Goal: Task Accomplishment & Management: Manage account settings

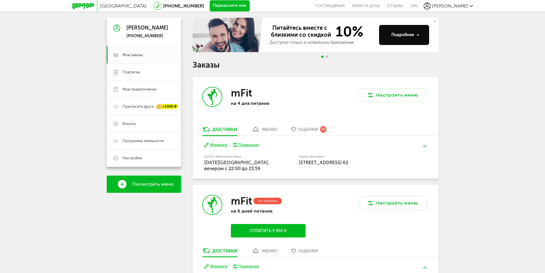
scroll to position [86, 0]
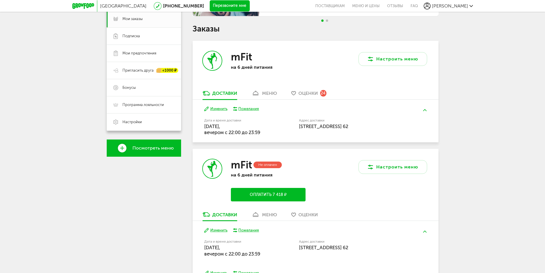
scroll to position [114, 0]
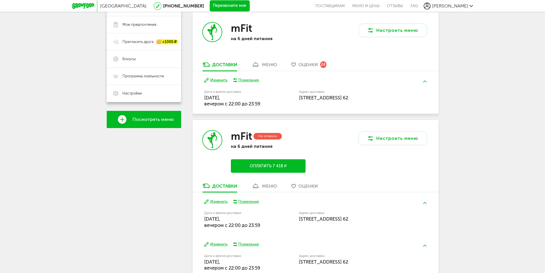
click at [216, 80] on button "Изменить" at bounding box center [215, 80] width 23 height 5
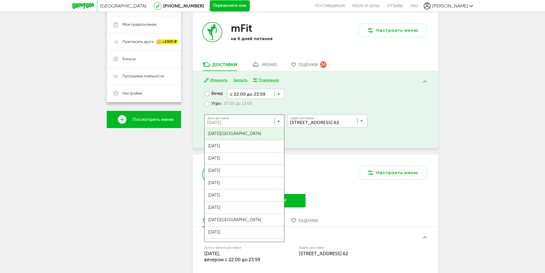
click at [277, 122] on icon at bounding box center [278, 122] width 3 height 6
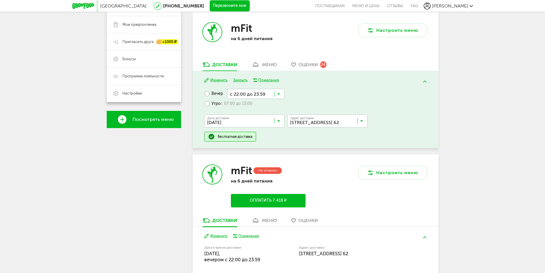
click at [277, 118] on input "Search for option" at bounding box center [246, 122] width 80 height 10
click at [276, 123] on input "Search for option" at bounding box center [246, 122] width 80 height 10
click at [280, 120] on icon at bounding box center [278, 122] width 3 height 6
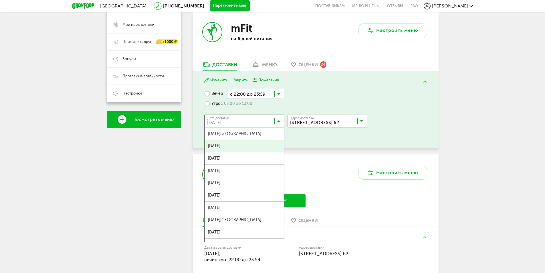
click at [280, 120] on icon at bounding box center [278, 122] width 3 height 6
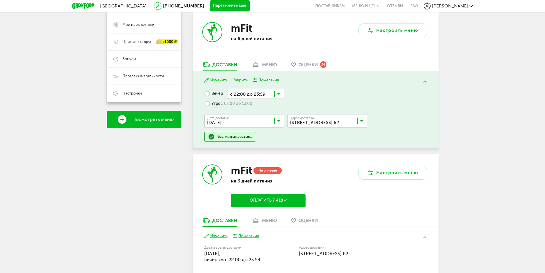
click at [282, 123] on input "Search for option" at bounding box center [246, 122] width 80 height 10
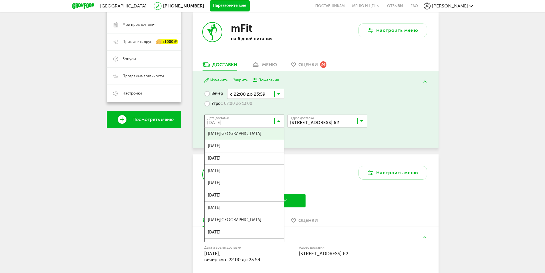
click at [282, 123] on input "Search for option" at bounding box center [246, 122] width 80 height 10
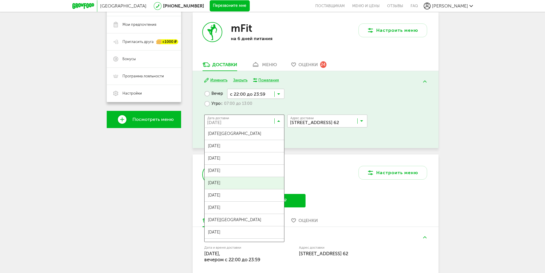
scroll to position [0, 0]
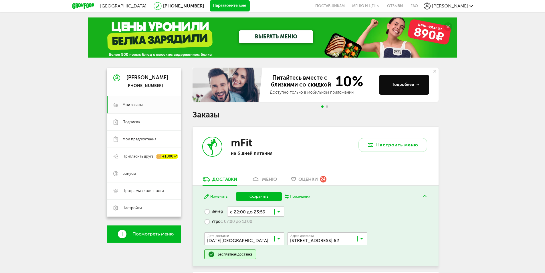
click at [255, 246] on span "[DATE][GEOGRAPHIC_DATA]" at bounding box center [245, 251] width 80 height 12
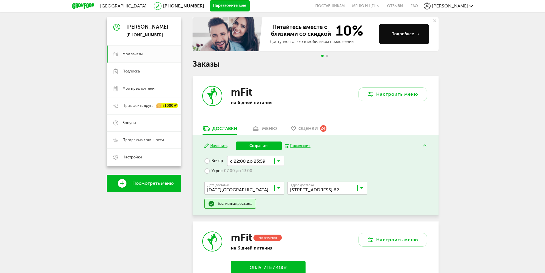
scroll to position [57, 0]
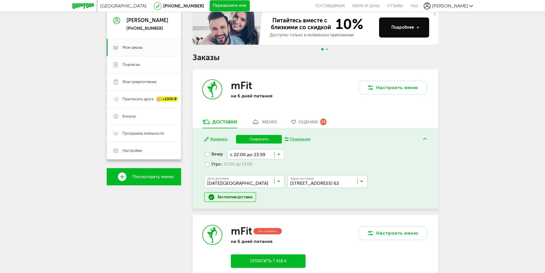
click at [252, 137] on button "Сохранить" at bounding box center [259, 139] width 46 height 9
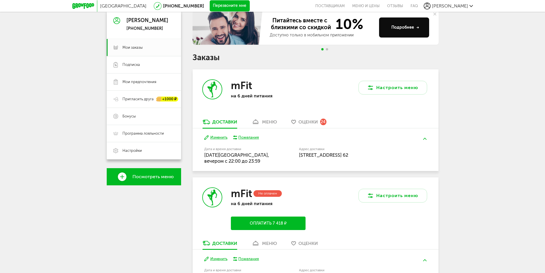
click at [216, 137] on button "Изменить" at bounding box center [215, 137] width 23 height 5
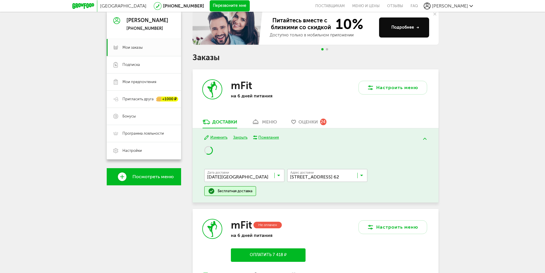
click at [280, 174] on div "Дата доставки [DATE] Загрузка..." at bounding box center [244, 175] width 80 height 13
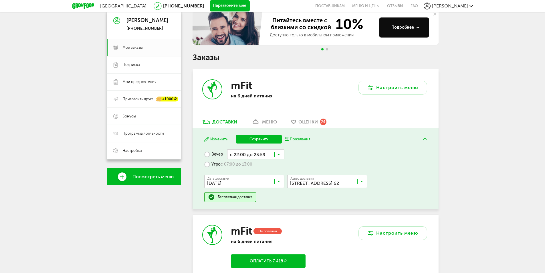
click at [273, 202] on span "[DATE]" at bounding box center [245, 206] width 80 height 12
click at [208, 163] on label "Утро с 07:00 до 13:00" at bounding box center [228, 164] width 48 height 10
click at [280, 164] on input "Search for option" at bounding box center [255, 164] width 60 height 10
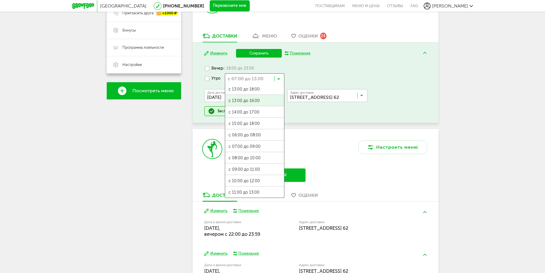
scroll to position [0, 0]
click at [260, 112] on span "с 13:00 до 16:00" at bounding box center [254, 112] width 59 height 12
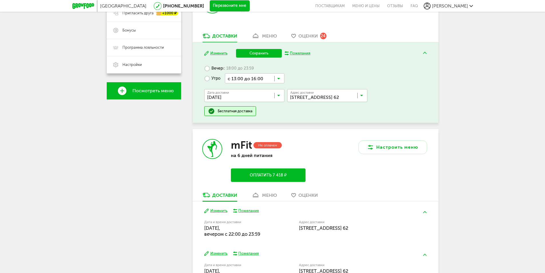
click at [254, 52] on button "Сохранить" at bounding box center [259, 53] width 46 height 9
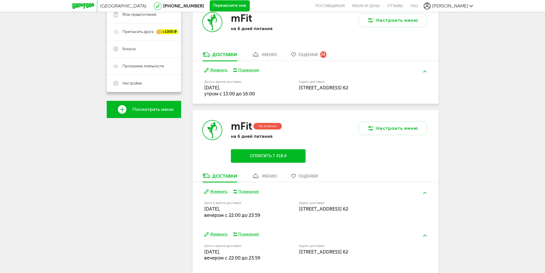
scroll to position [48, 0]
